Goal: Transaction & Acquisition: Purchase product/service

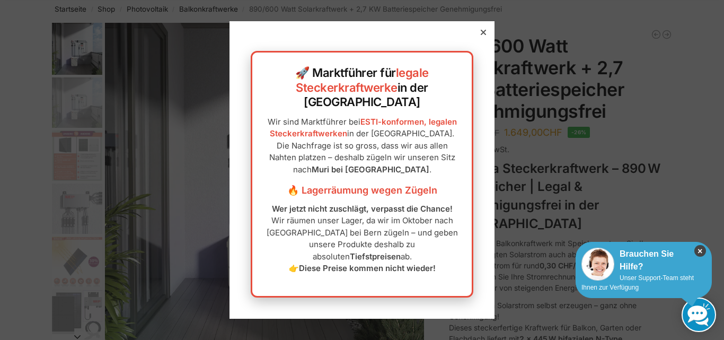
click at [695, 249] on icon "×" at bounding box center [701, 251] width 12 height 12
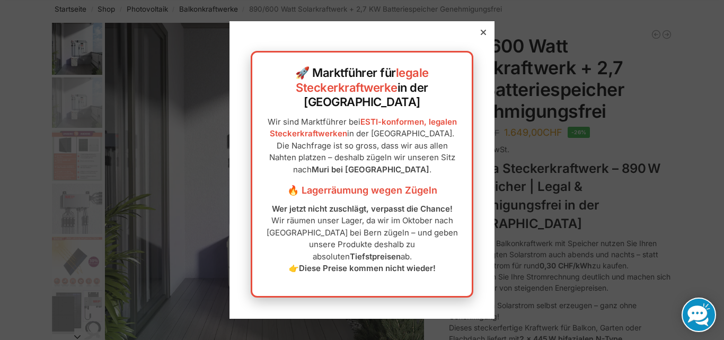
click at [481, 35] on icon at bounding box center [483, 32] width 5 height 5
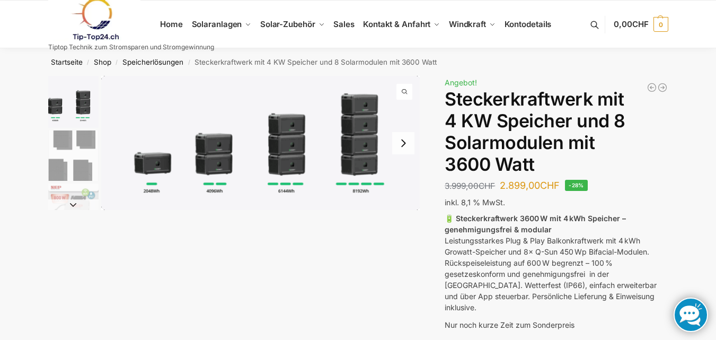
click at [372, 194] on img "1 / 9" at bounding box center [260, 143] width 319 height 134
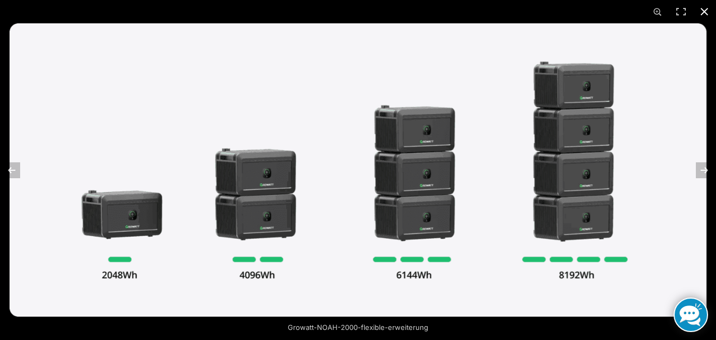
click at [704, 12] on button "Close (Esc)" at bounding box center [704, 11] width 23 height 23
